Goal: Transaction & Acquisition: Book appointment/travel/reservation

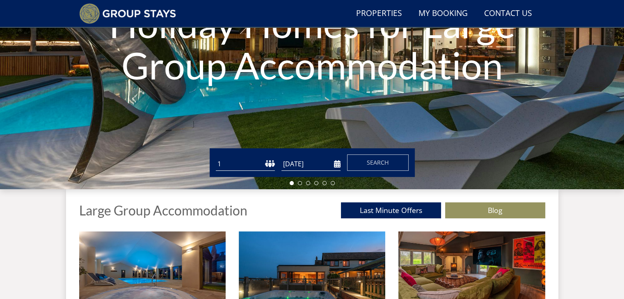
scroll to position [152, 0]
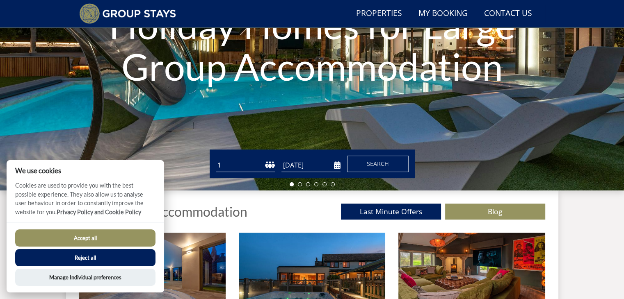
click at [266, 164] on select "1 2 3 4 5 6 7 8 9 10 11 12 13 14 15 16 17 18 19 20 21 22 23 24 25 26 27 28 29 3…" at bounding box center [245, 166] width 59 height 14
select select "6"
click at [216, 159] on select "1 2 3 4 5 6 7 8 9 10 11 12 13 14 15 16 17 18 19 20 21 22 23 24 25 26 27 28 29 3…" at bounding box center [245, 166] width 59 height 14
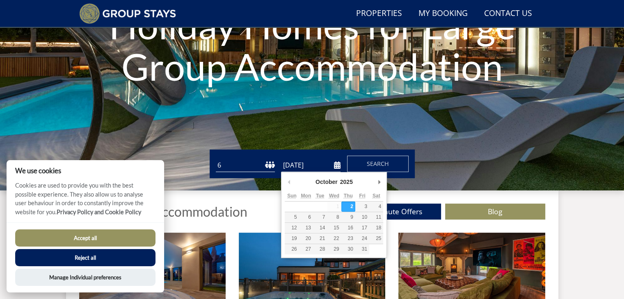
click at [303, 164] on input "[DATE]" at bounding box center [310, 166] width 59 height 14
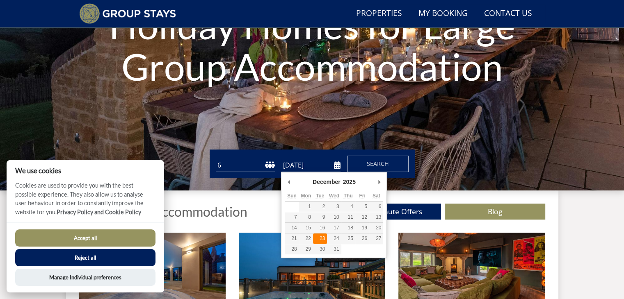
type input "[DATE]"
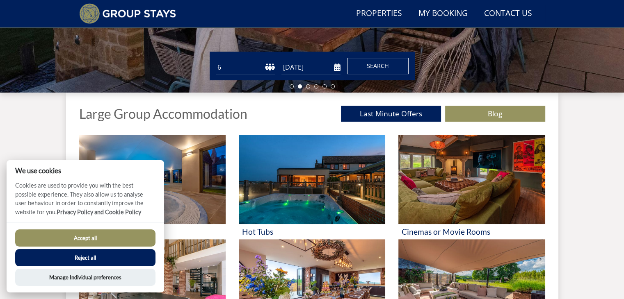
scroll to position [250, 0]
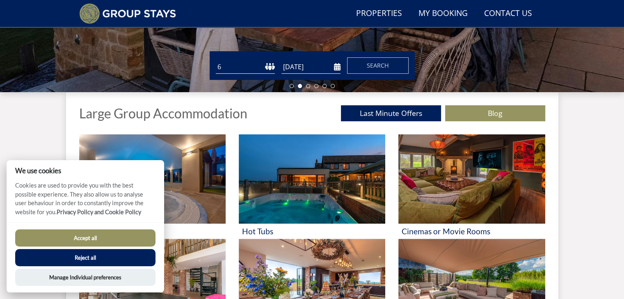
click at [113, 260] on button "Reject all" at bounding box center [85, 257] width 140 height 17
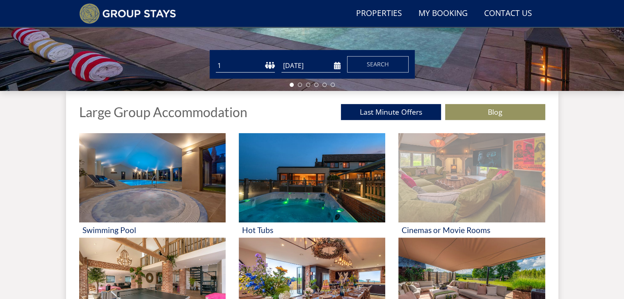
scroll to position [250, 0]
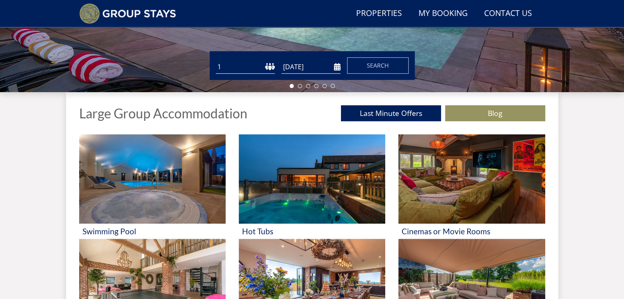
click at [499, 66] on div "Guests 1 2 3 4 5 6 7 8 9 10 11 12 13 14 15 16 17 18 19 20 21 22 23 24 25 26 27 …" at bounding box center [312, 65] width 624 height 29
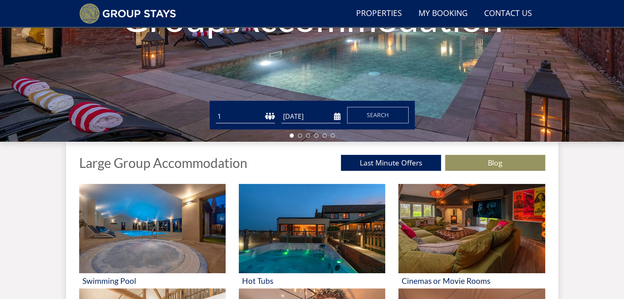
scroll to position [196, 0]
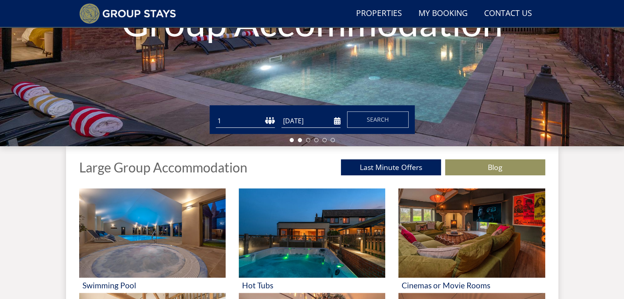
click at [300, 139] on li at bounding box center [300, 140] width 4 height 4
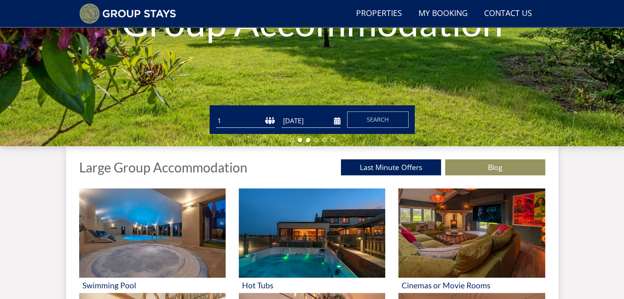
click at [306, 140] on li at bounding box center [308, 140] width 4 height 4
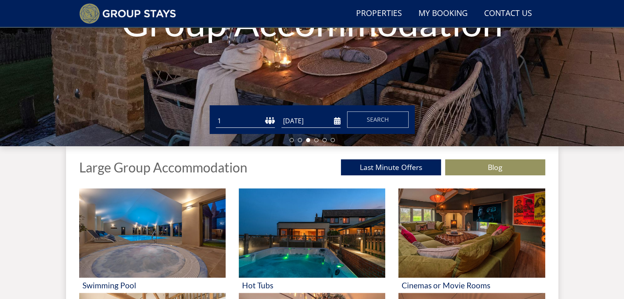
click at [240, 119] on select "1 2 3 4 5 6 7 8 9 10 11 12 13 14 15 16 17 18 19 20 21 22 23 24 25 26 27 28 29 3…" at bounding box center [245, 121] width 59 height 14
select select "6"
click at [216, 114] on select "1 2 3 4 5 6 7 8 9 10 11 12 13 14 15 16 17 18 19 20 21 22 23 24 25 26 27 28 29 3…" at bounding box center [245, 121] width 59 height 14
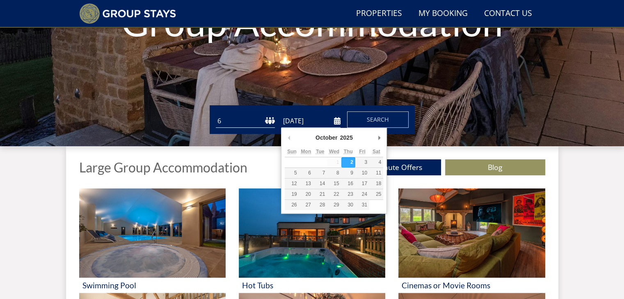
click at [301, 121] on input "[DATE]" at bounding box center [310, 121] width 59 height 14
type input "[DATE]"
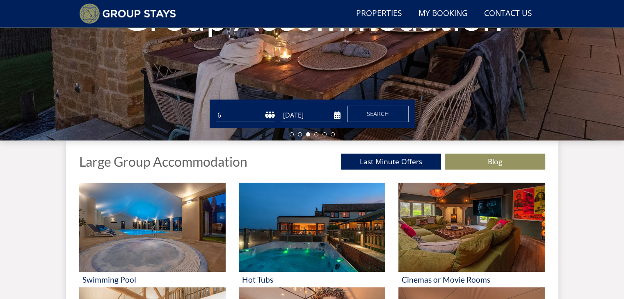
scroll to position [204, 0]
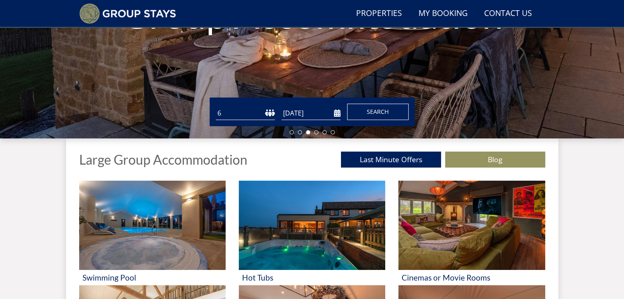
click at [386, 111] on span "Search" at bounding box center [378, 112] width 22 height 8
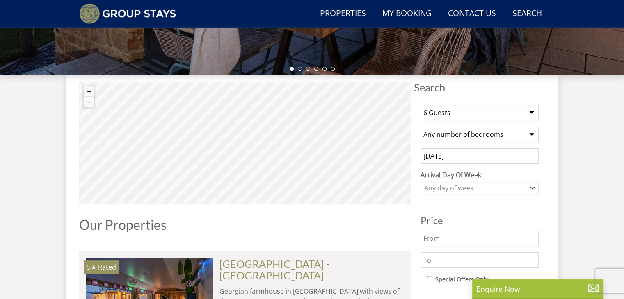
scroll to position [268, 0]
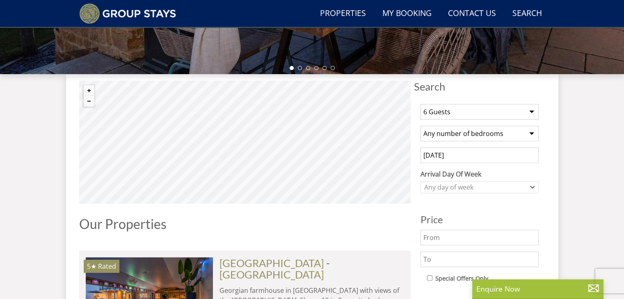
click at [531, 134] on select "Any number of bedrooms 4 Bedrooms 5 Bedrooms 6 Bedrooms 7 Bedrooms 8 Bedrooms 9…" at bounding box center [479, 134] width 118 height 16
select select "4"
click at [420, 126] on select "Any number of bedrooms 4 Bedrooms 5 Bedrooms 6 Bedrooms 7 Bedrooms 8 Bedrooms 9…" at bounding box center [479, 134] width 118 height 16
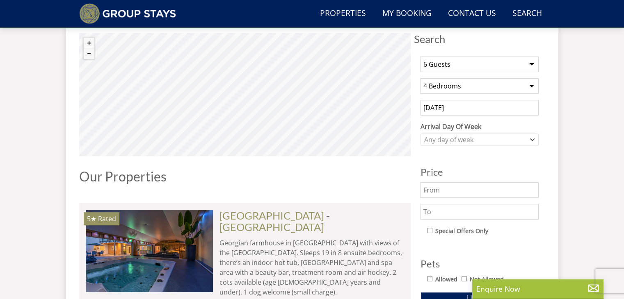
scroll to position [324, 0]
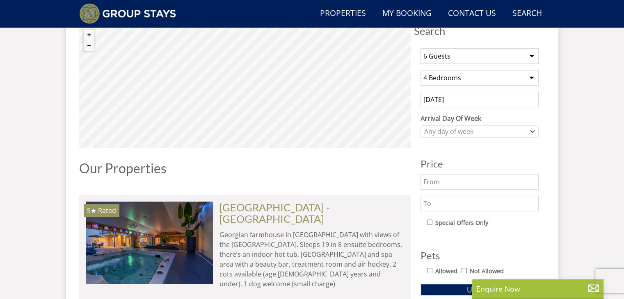
click at [447, 182] on input "text" at bounding box center [479, 182] width 118 height 16
type input "1200"
click at [428, 208] on input "text" at bounding box center [479, 204] width 118 height 16
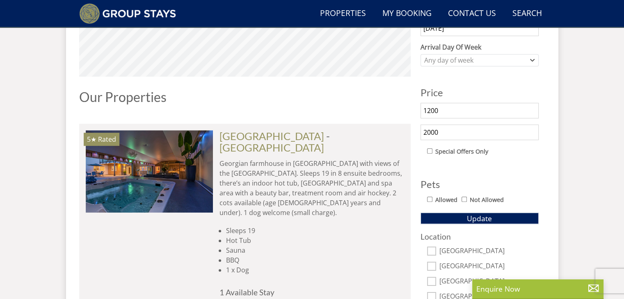
scroll to position [396, 0]
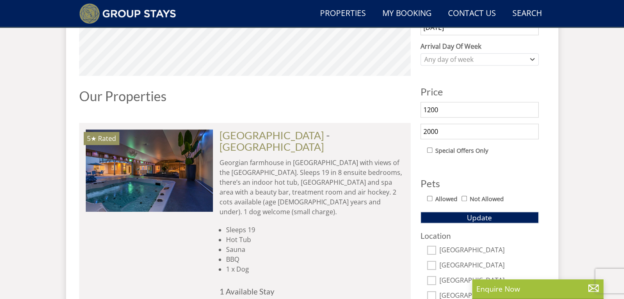
type input "2000"
click at [429, 197] on input "Allowed" at bounding box center [429, 198] width 5 height 5
checkbox input "true"
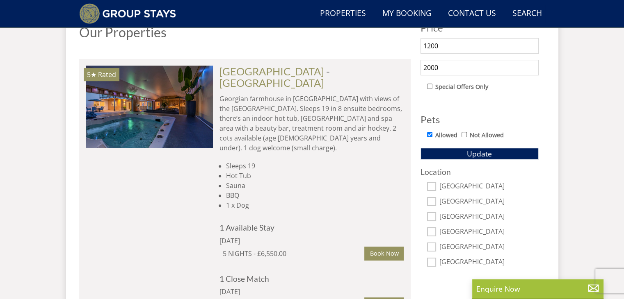
scroll to position [460, 0]
click at [433, 201] on input "[GEOGRAPHIC_DATA]" at bounding box center [431, 201] width 9 height 9
checkbox input "true"
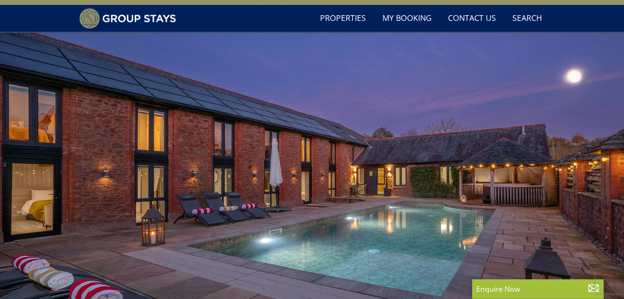
scroll to position [0, 0]
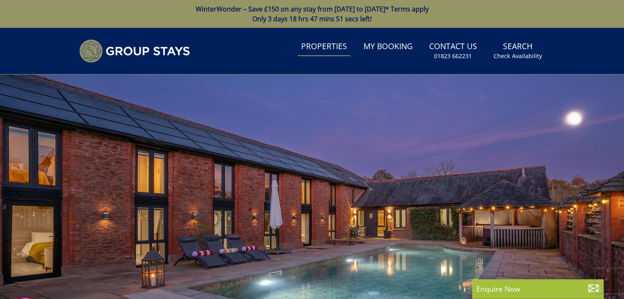
click at [328, 50] on link "Properties" at bounding box center [324, 47] width 52 height 18
